Goal: Check status: Check status

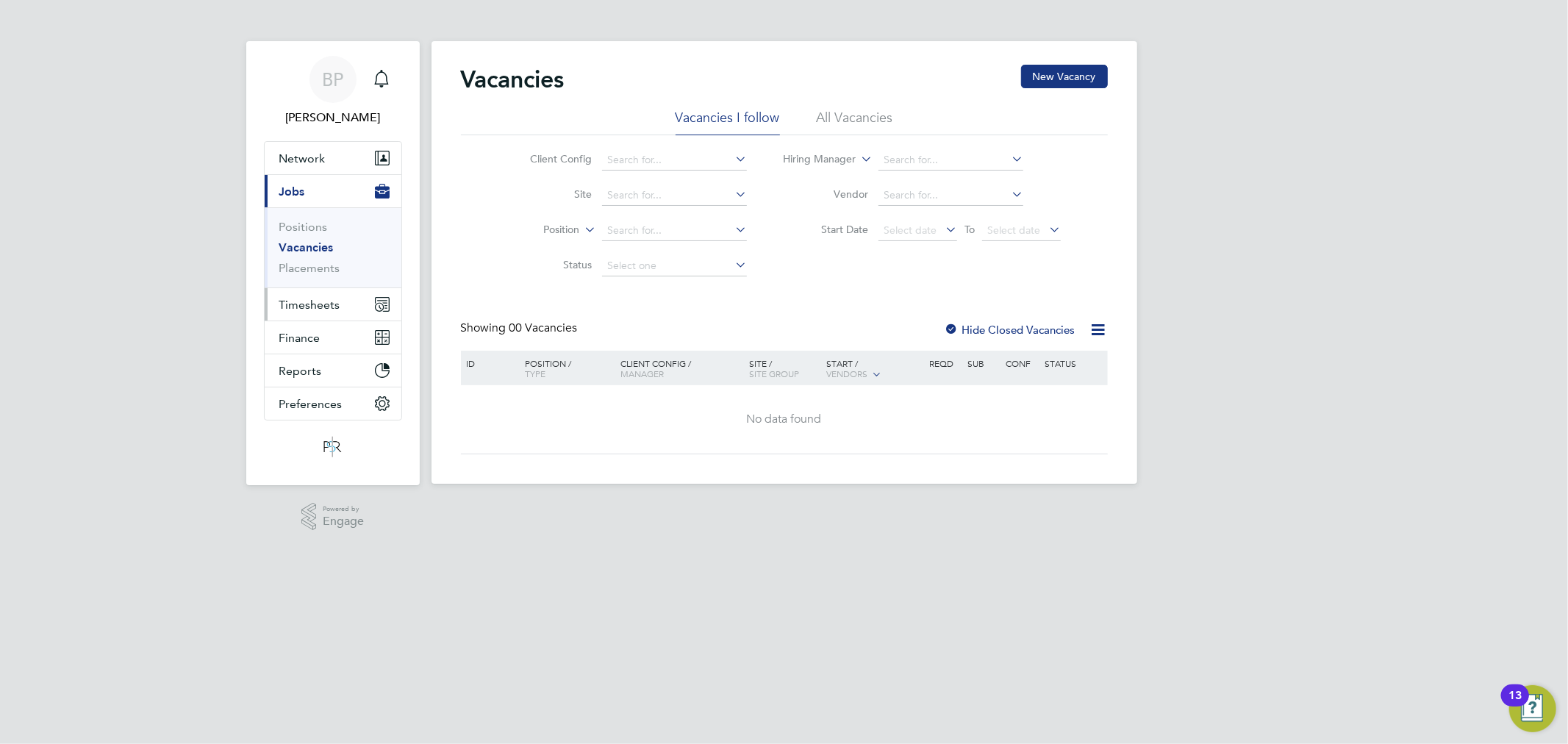
click at [325, 304] on span "Timesheets" at bounding box center [310, 304] width 61 height 14
click at [325, 256] on link "Timesheets" at bounding box center [310, 259] width 61 height 14
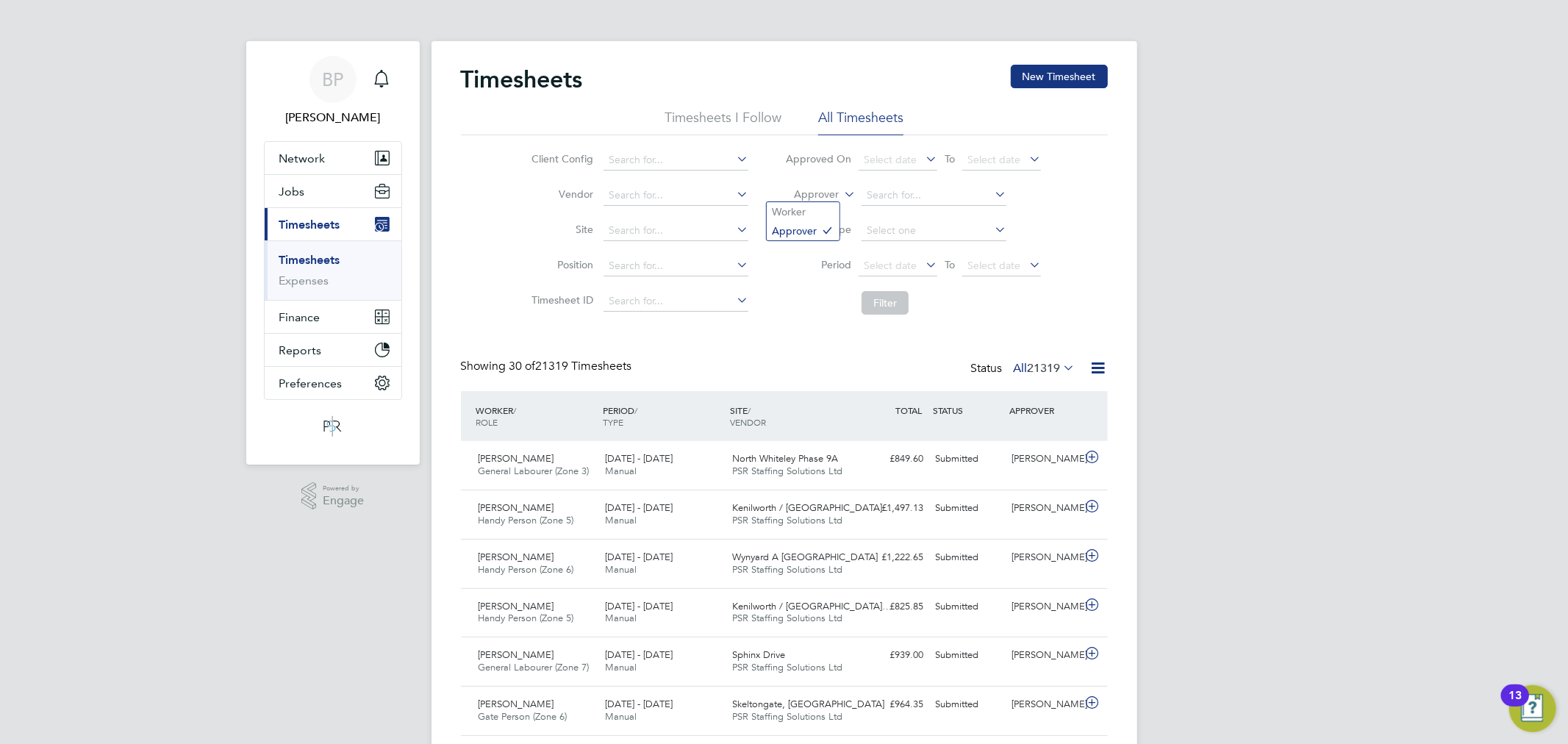
click at [824, 187] on label "Approver" at bounding box center [805, 195] width 66 height 15
click at [817, 210] on li "Worker" at bounding box center [803, 211] width 73 height 19
click at [891, 198] on input at bounding box center [934, 195] width 145 height 20
paste input "Heppenstall"
type input "Heppenstall"
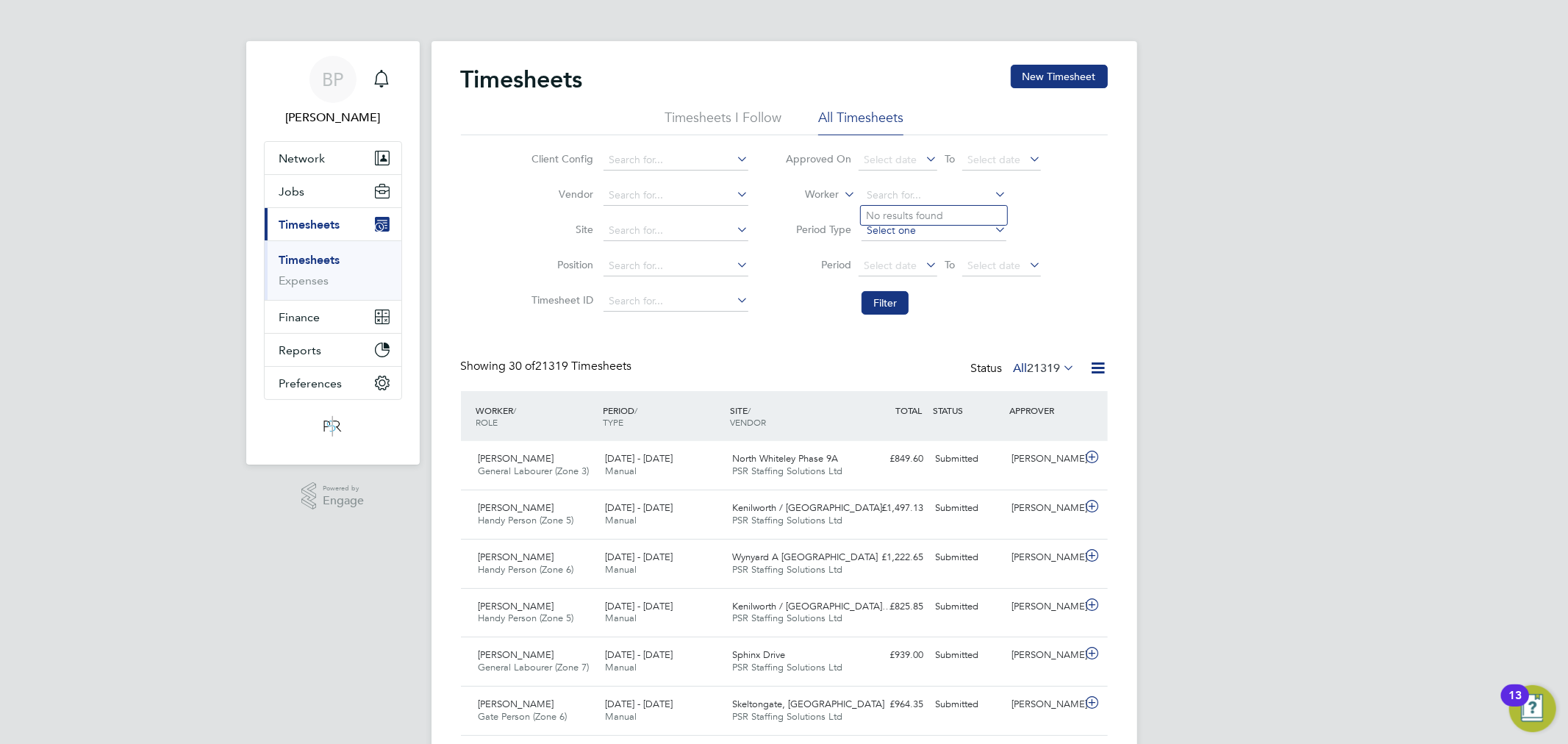
paste input "Heppenstall"
type input "Heppenstall"
paste input "[PERSON_NAME]"
type input "[PERSON_NAME]"
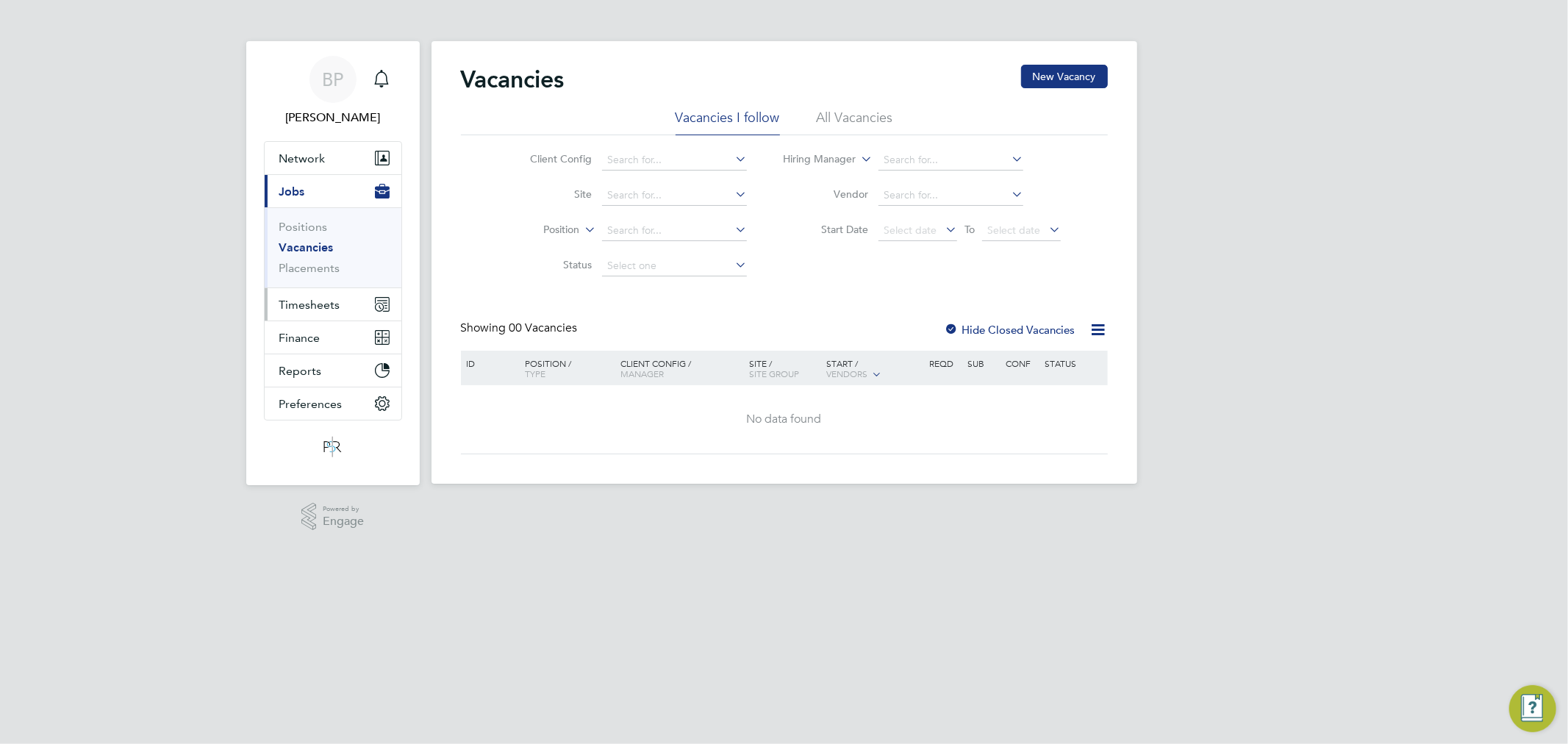
click at [342, 313] on button "Timesheets" at bounding box center [334, 304] width 137 height 32
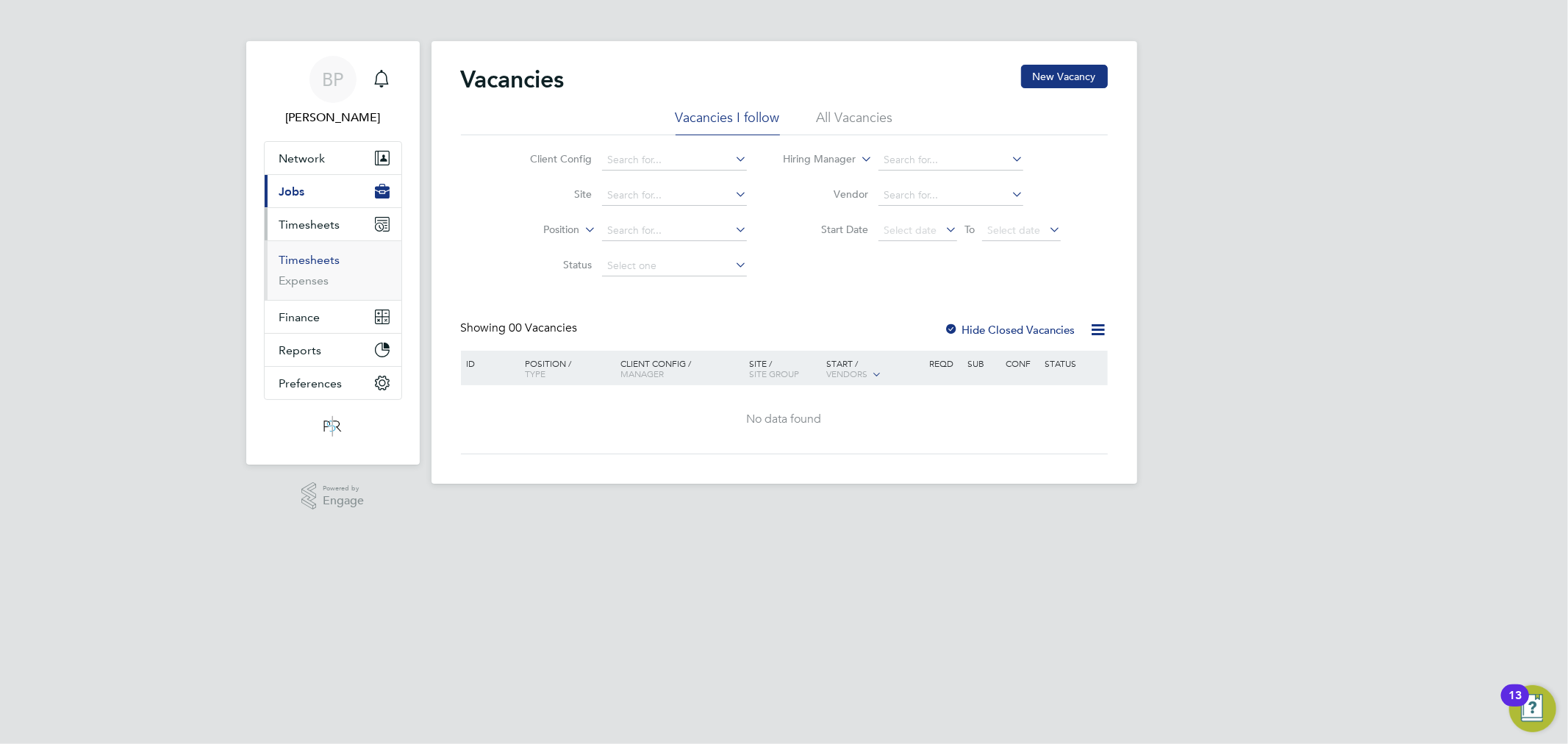
click at [303, 259] on link "Timesheets" at bounding box center [310, 259] width 61 height 14
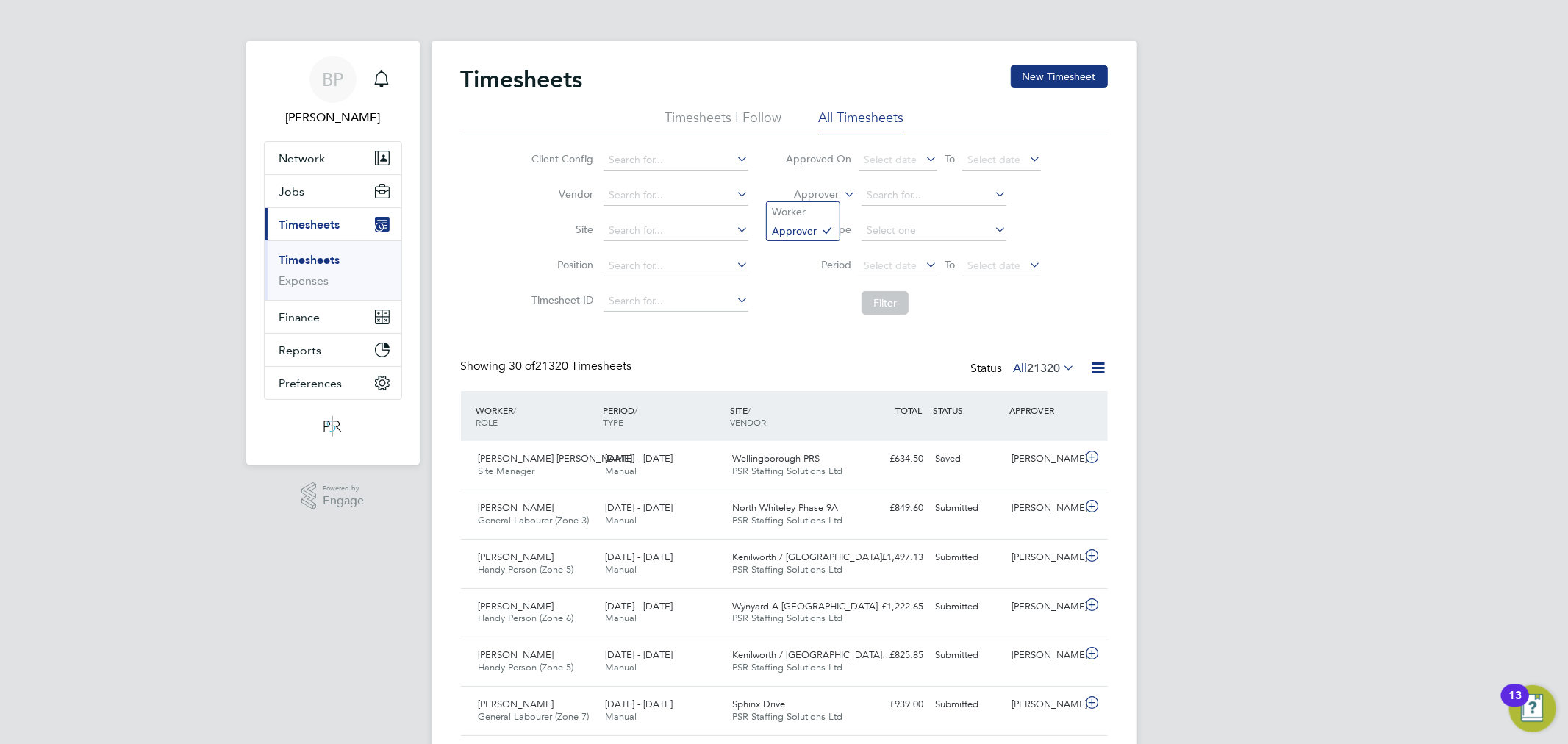
click at [820, 195] on label "Approver" at bounding box center [805, 195] width 66 height 15
click at [821, 208] on li "Worker" at bounding box center [803, 211] width 73 height 19
click at [877, 192] on input at bounding box center [934, 195] width 145 height 20
paste input "Bakari"
click at [913, 222] on li "Beka Bakari" at bounding box center [934, 215] width 146 height 19
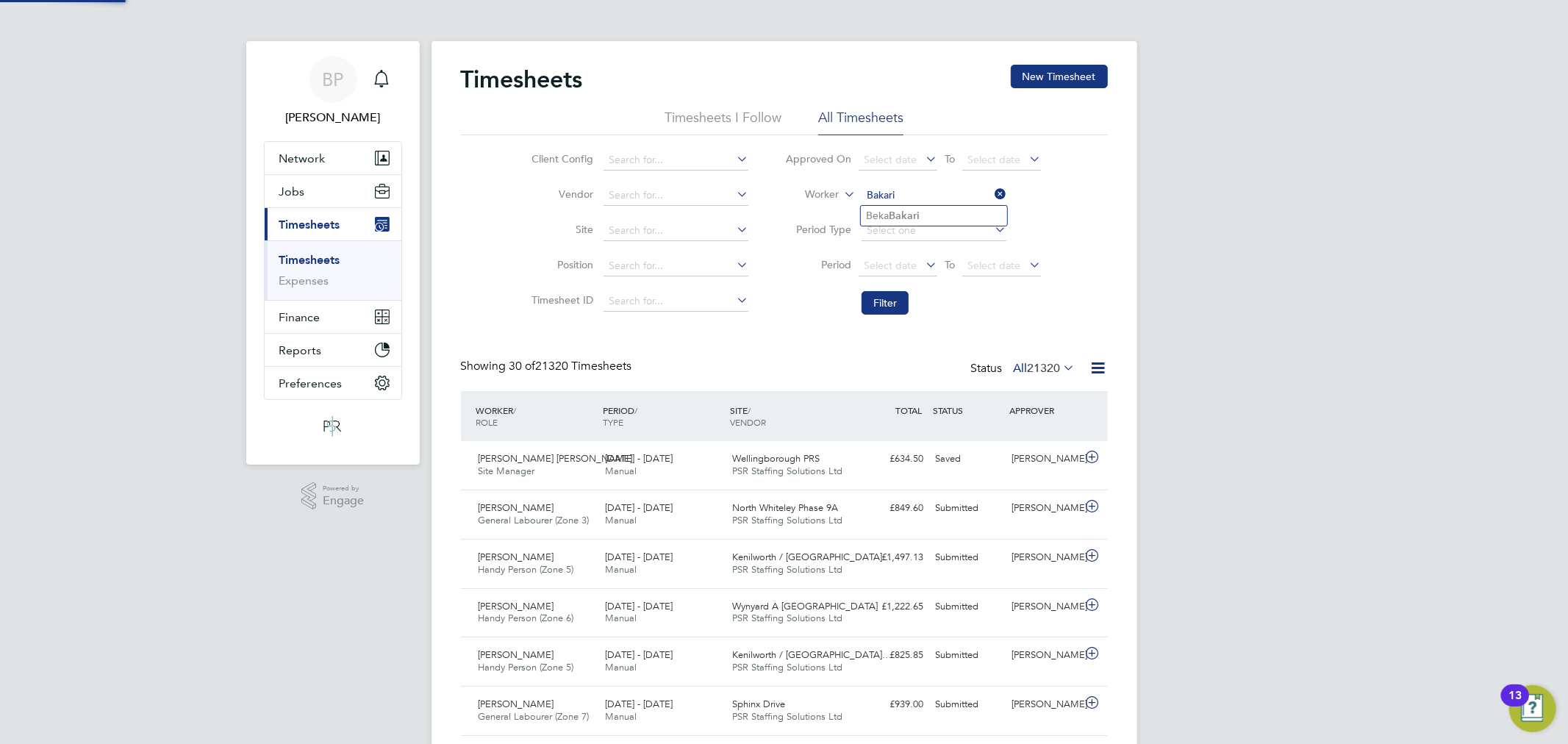
type input "Beka Bakari"
click at [888, 296] on button "Filter" at bounding box center [885, 302] width 47 height 23
click at [977, 459] on div "Approved" at bounding box center [968, 459] width 77 height 24
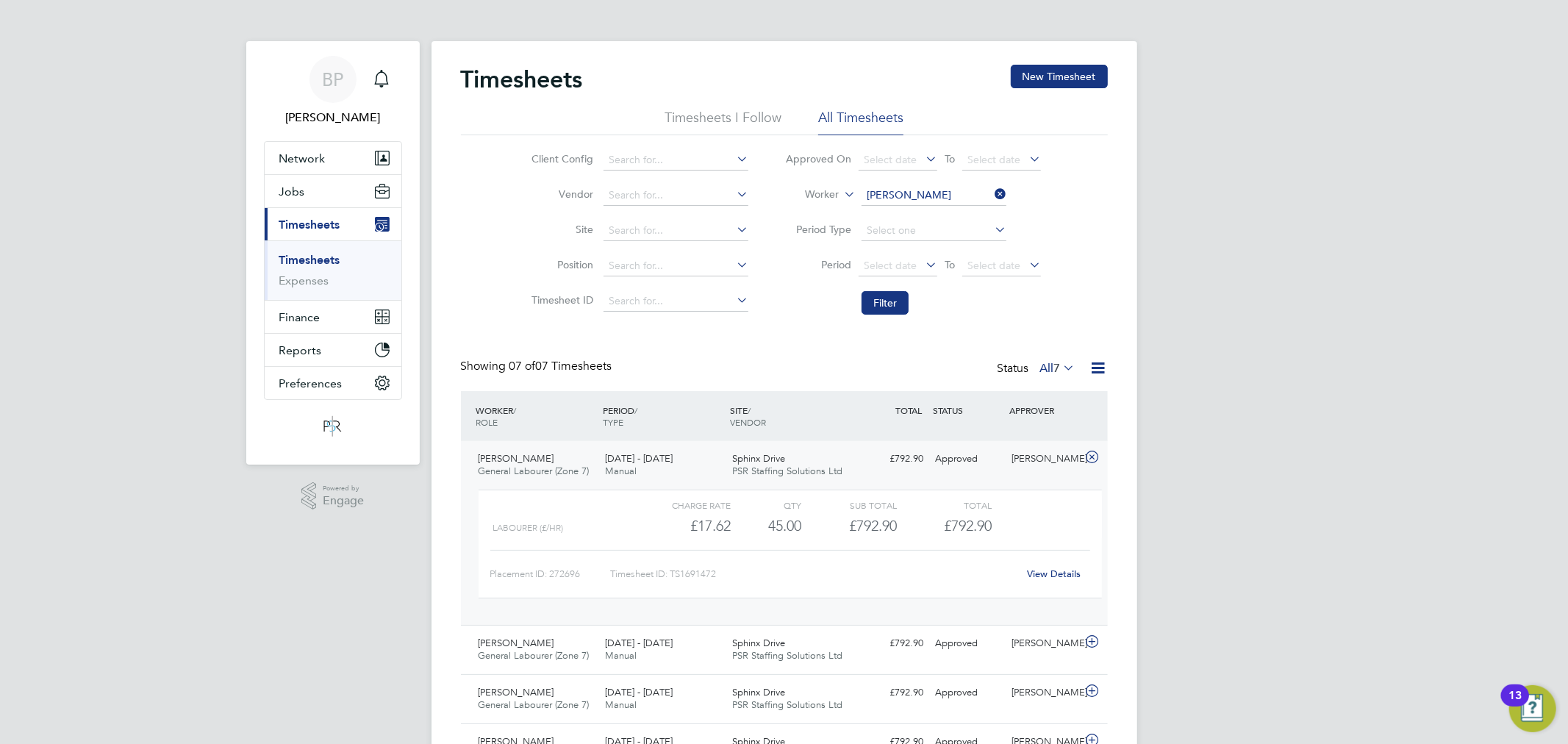
click at [1058, 568] on link "View Details" at bounding box center [1054, 573] width 54 height 12
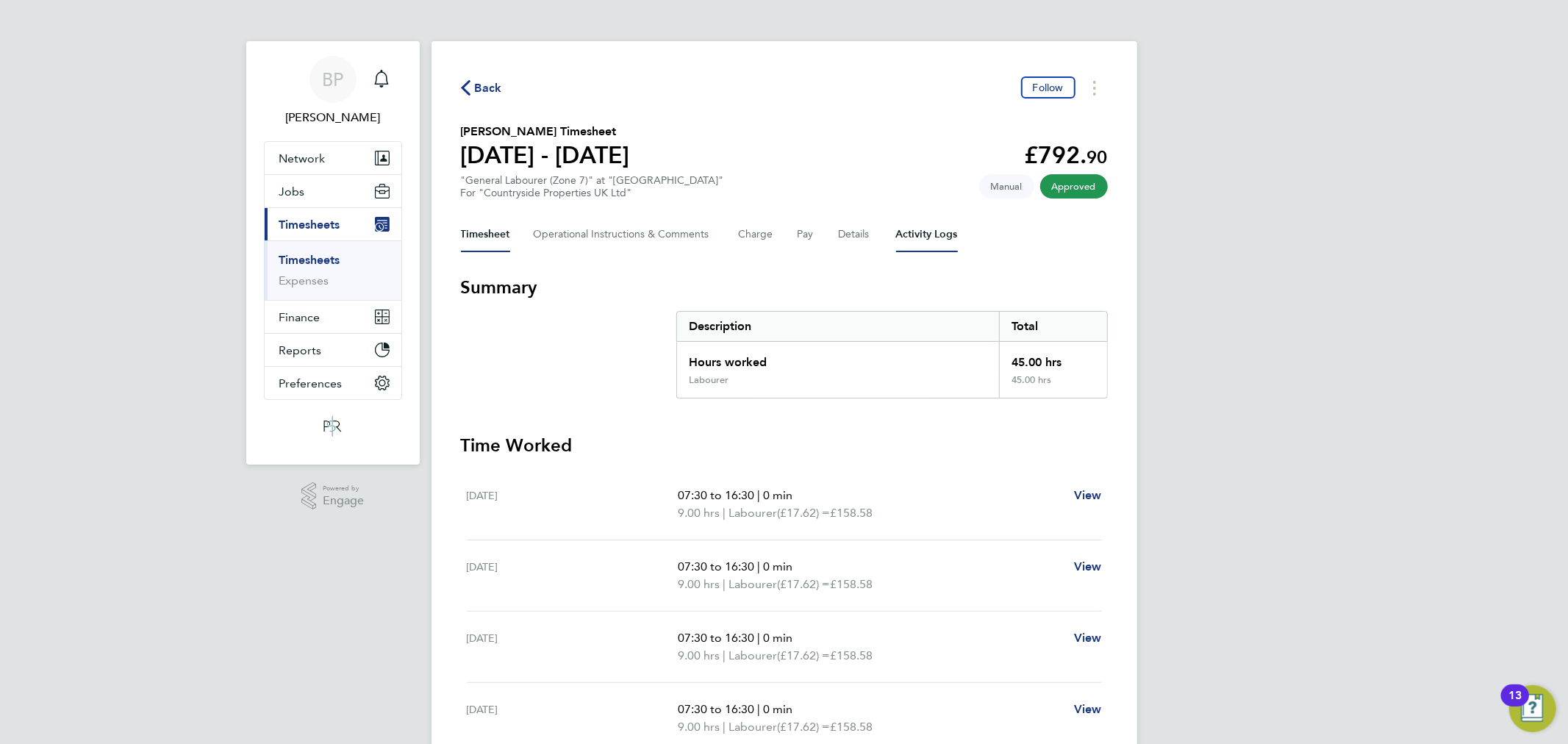
click at [938, 230] on Logs-tab "Activity Logs" at bounding box center [927, 234] width 62 height 35
